Goal: Task Accomplishment & Management: Use online tool/utility

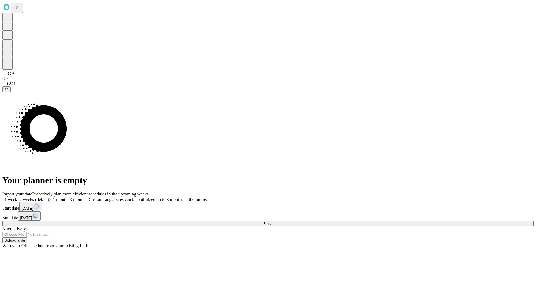
click at [273, 221] on span "Fetch" at bounding box center [267, 223] width 9 height 4
